Goal: Information Seeking & Learning: Compare options

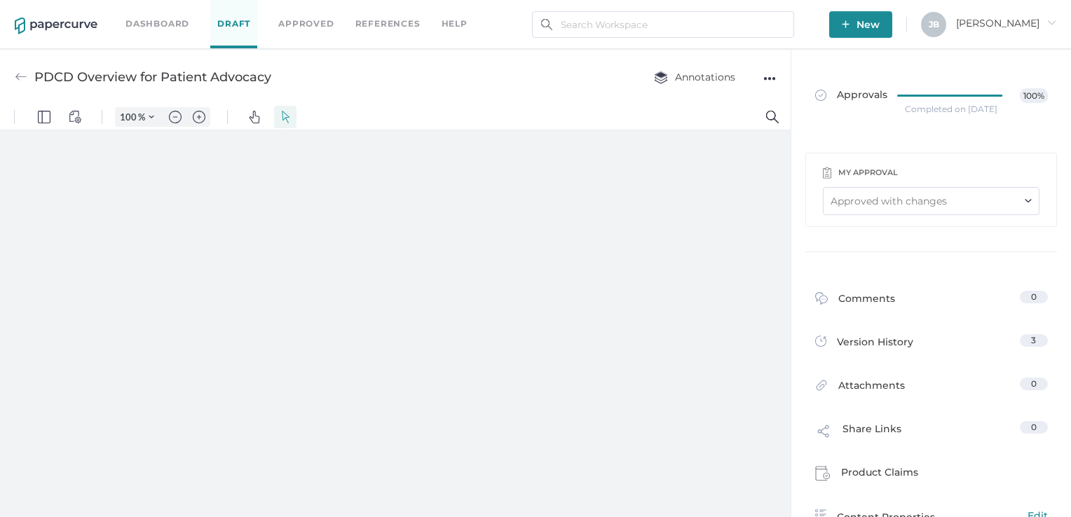
type input "161"
type input "1"
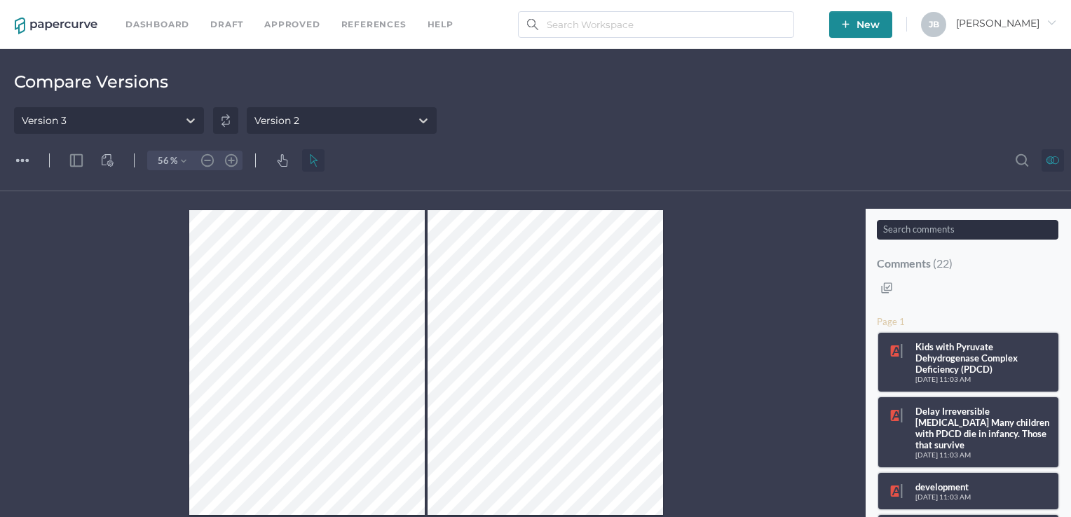
click at [578, 266] on div at bounding box center [546, 363] width 236 height 306
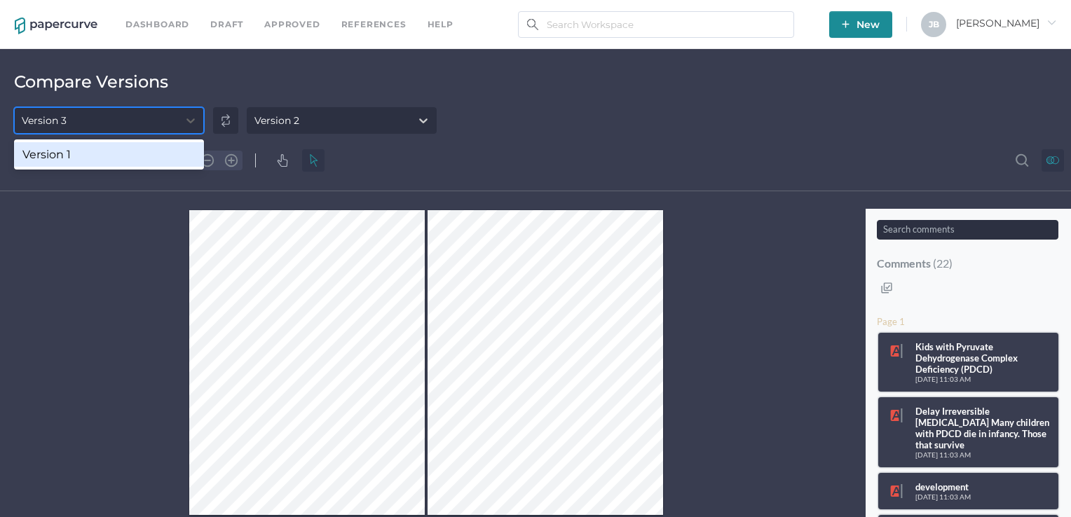
click at [140, 115] on div "Version 3" at bounding box center [96, 120] width 163 height 21
click at [273, 116] on div "Version 2" at bounding box center [276, 120] width 45 height 13
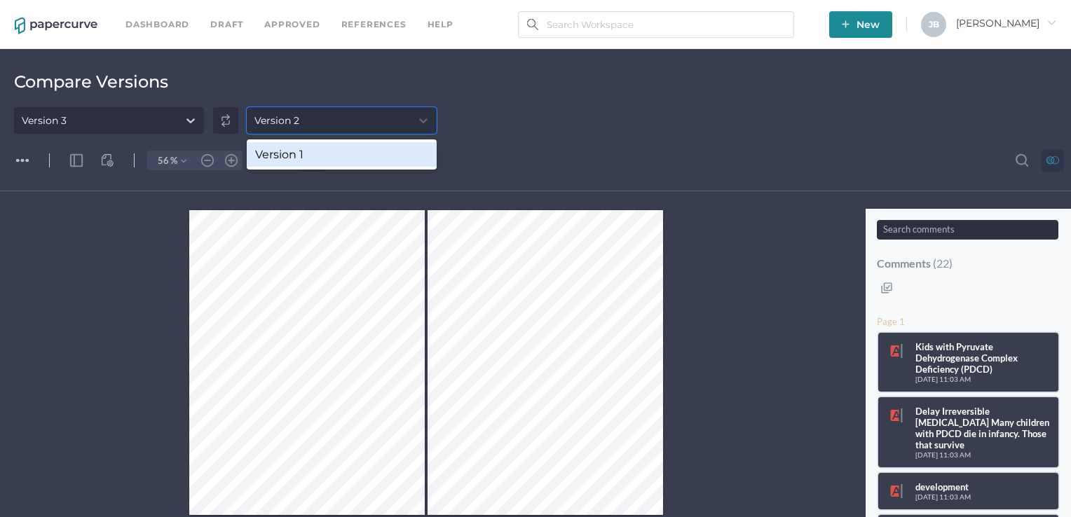
click at [235, 120] on img at bounding box center [225, 120] width 25 height 27
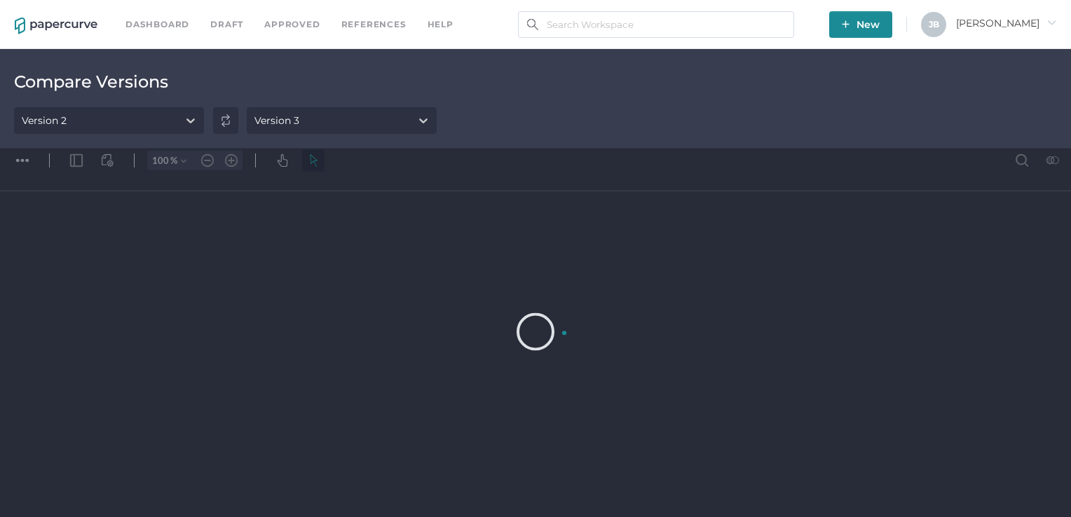
type input "56"
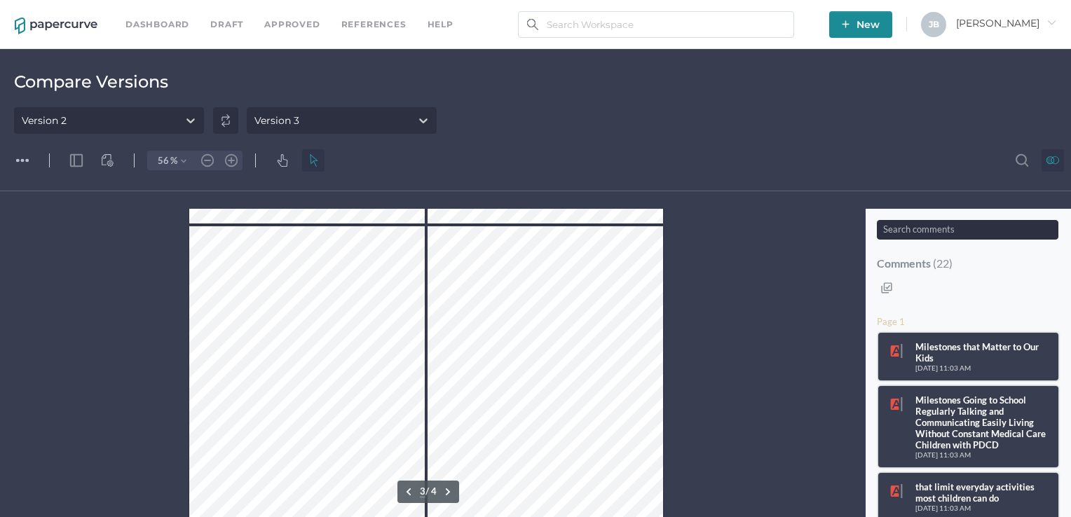
scroll to position [306, 0]
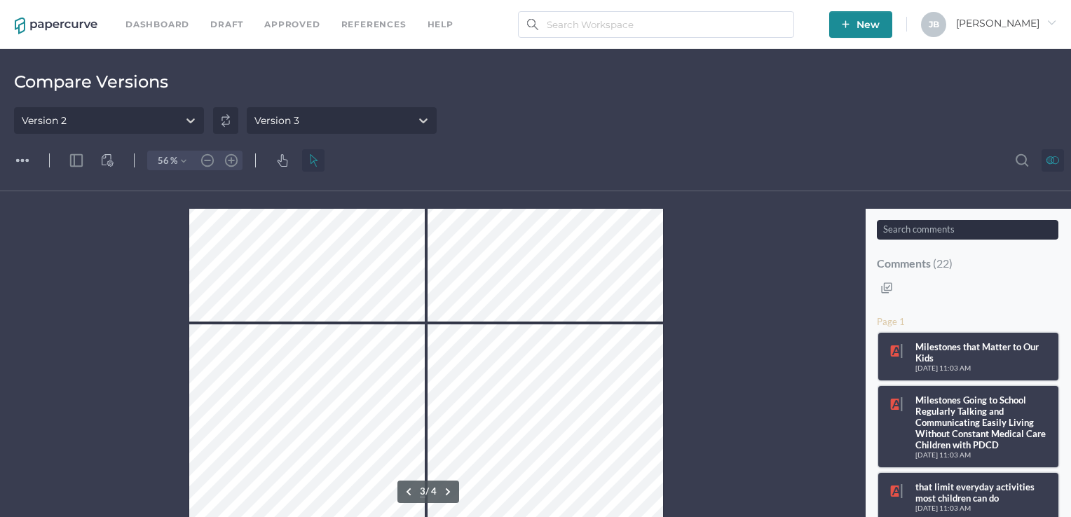
type input "1"
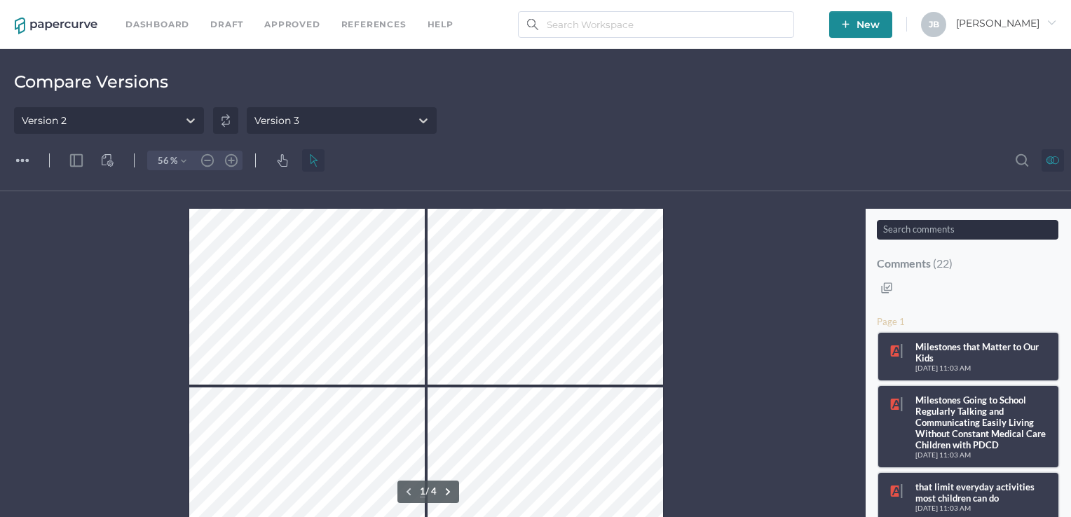
scroll to position [58, 0]
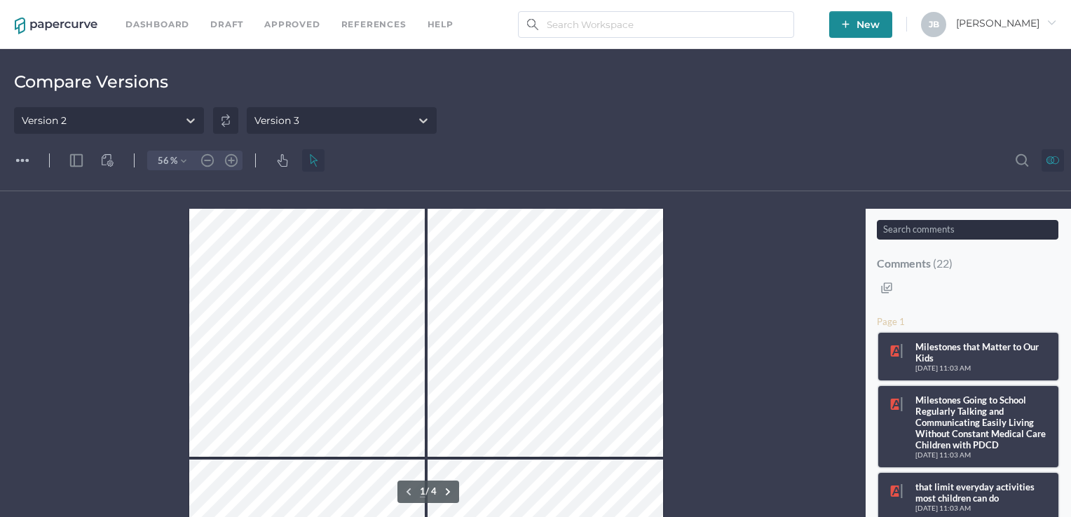
click at [581, 316] on div at bounding box center [546, 305] width 236 height 306
click at [233, 23] on link "Draft" at bounding box center [226, 24] width 33 height 15
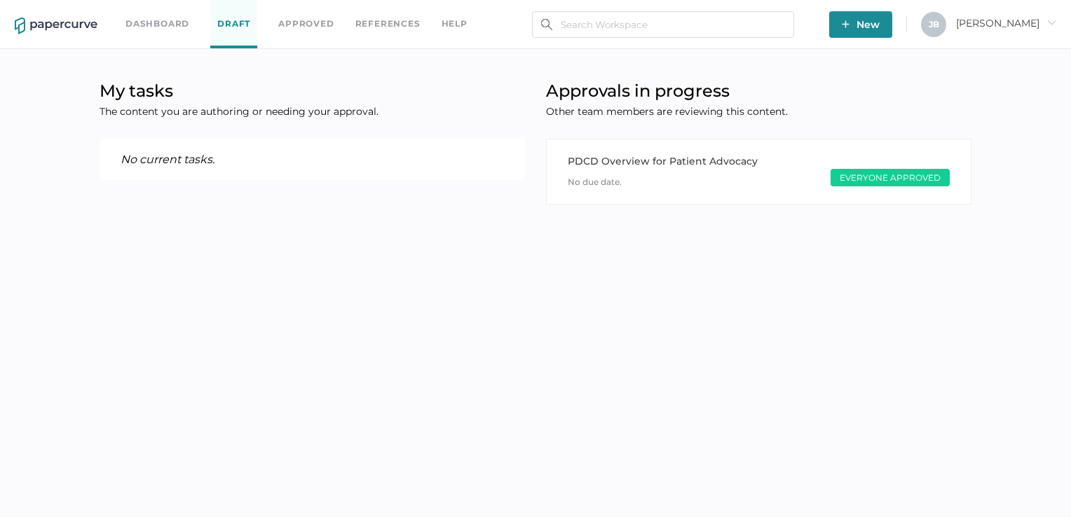
click at [185, 25] on link "Dashboard" at bounding box center [157, 23] width 64 height 15
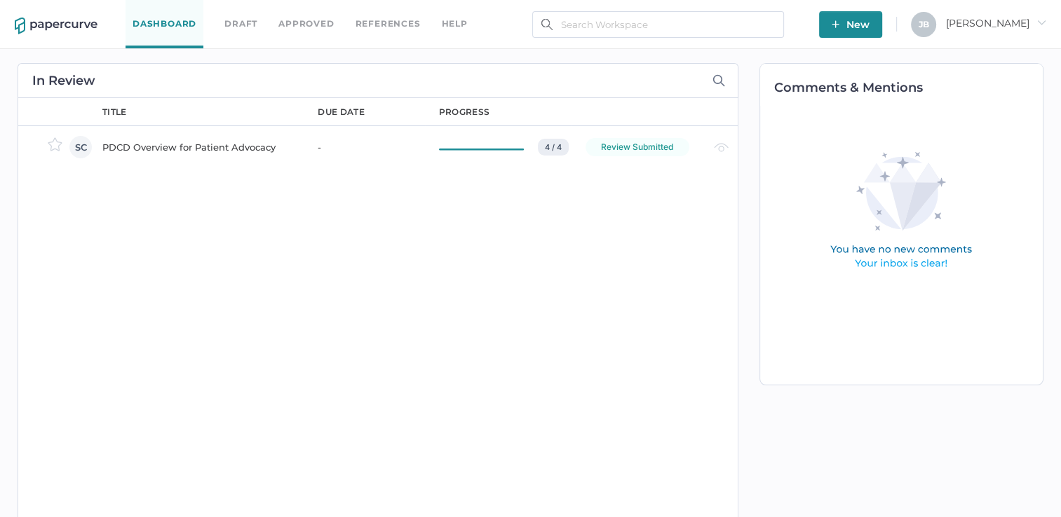
click at [184, 146] on div "PDCD Overview for Patient Advocacy" at bounding box center [201, 147] width 198 height 17
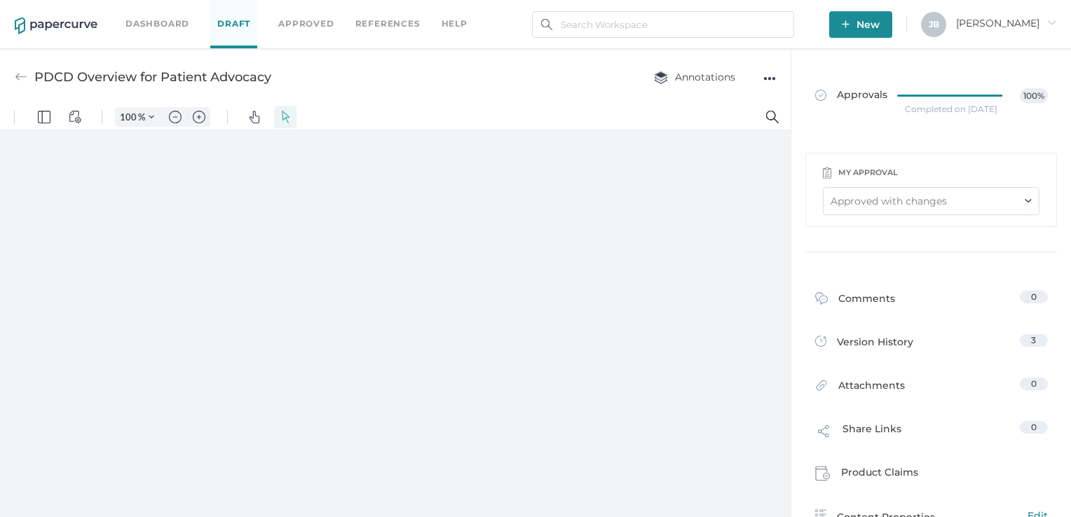
type input "161"
